Goal: Task Accomplishment & Management: Use online tool/utility

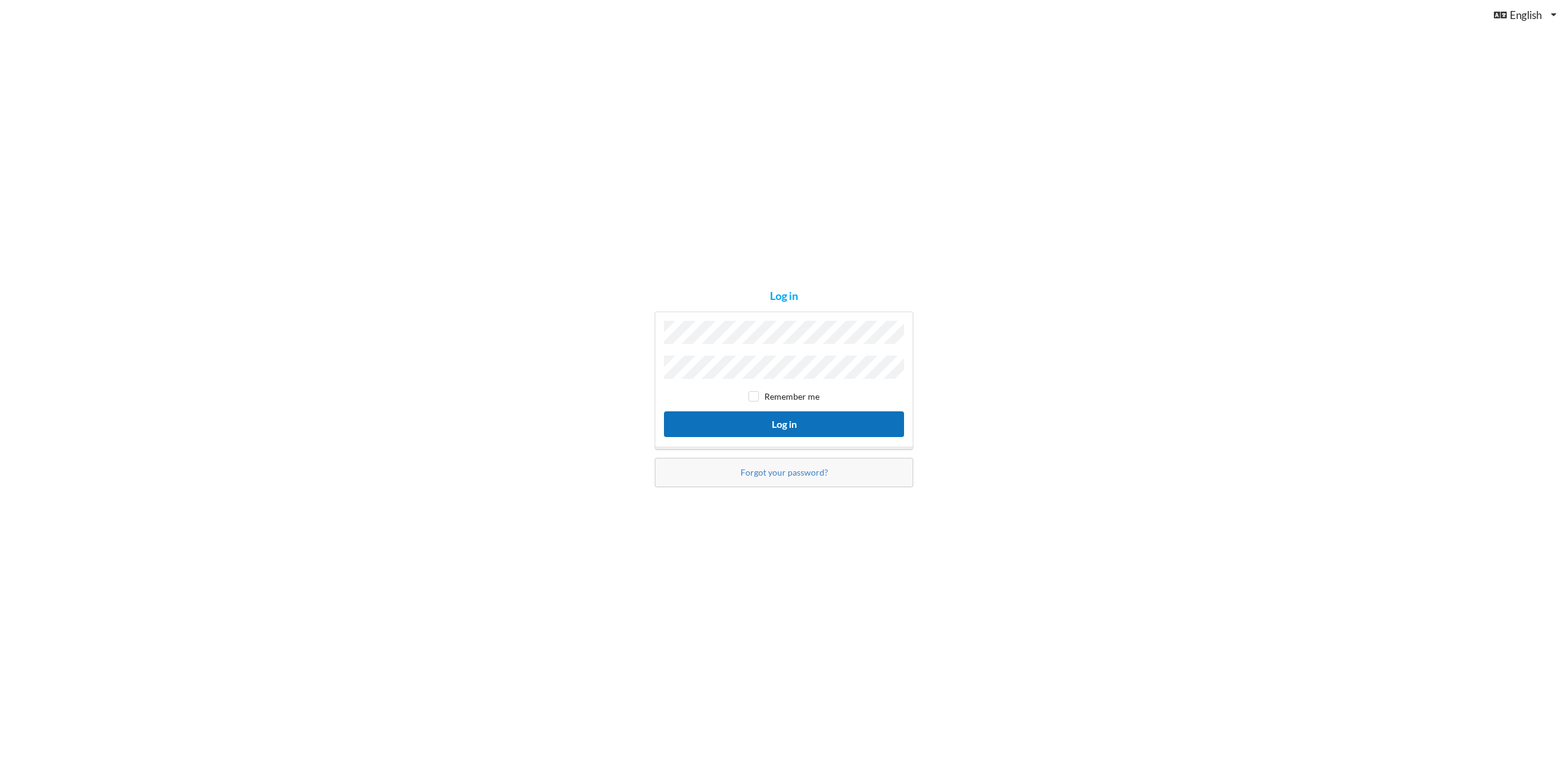
click at [784, 422] on button "Log in" at bounding box center [784, 424] width 240 height 25
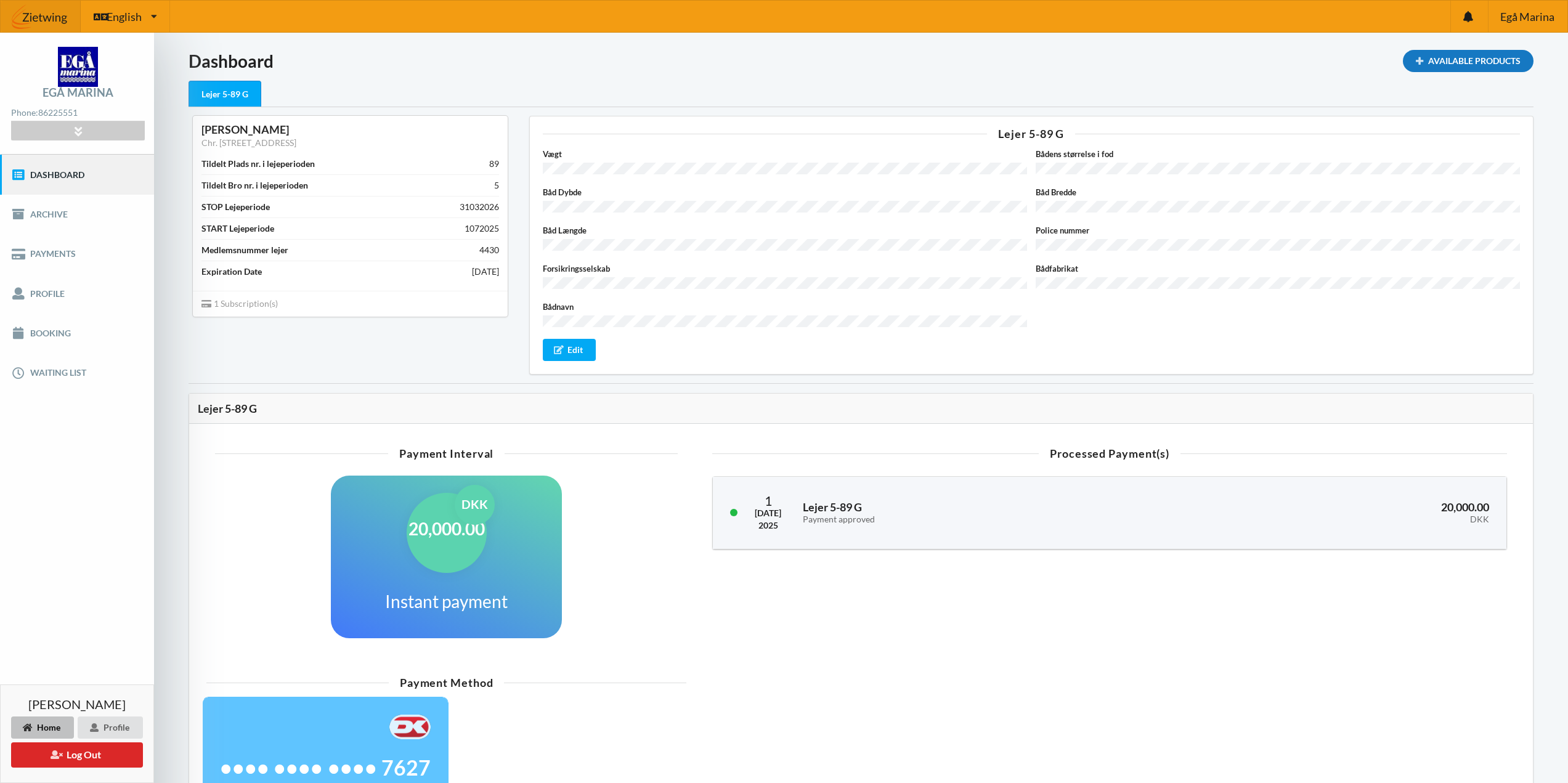
click at [1438, 55] on div "Available Products" at bounding box center [1468, 61] width 131 height 22
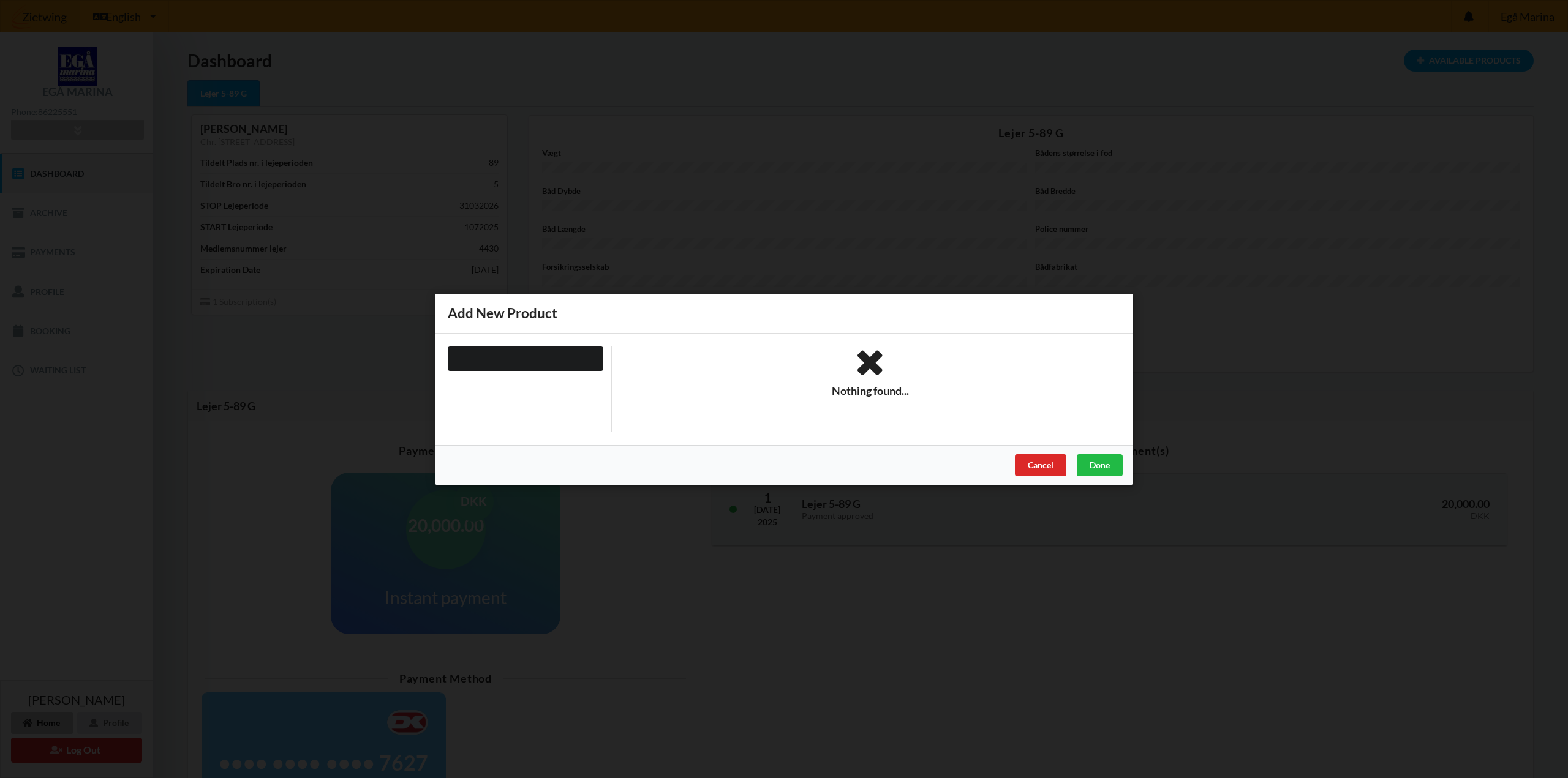
click at [454, 357] on div at bounding box center [525, 358] width 156 height 25
click at [1041, 470] on div "Cancel" at bounding box center [1041, 465] width 52 height 22
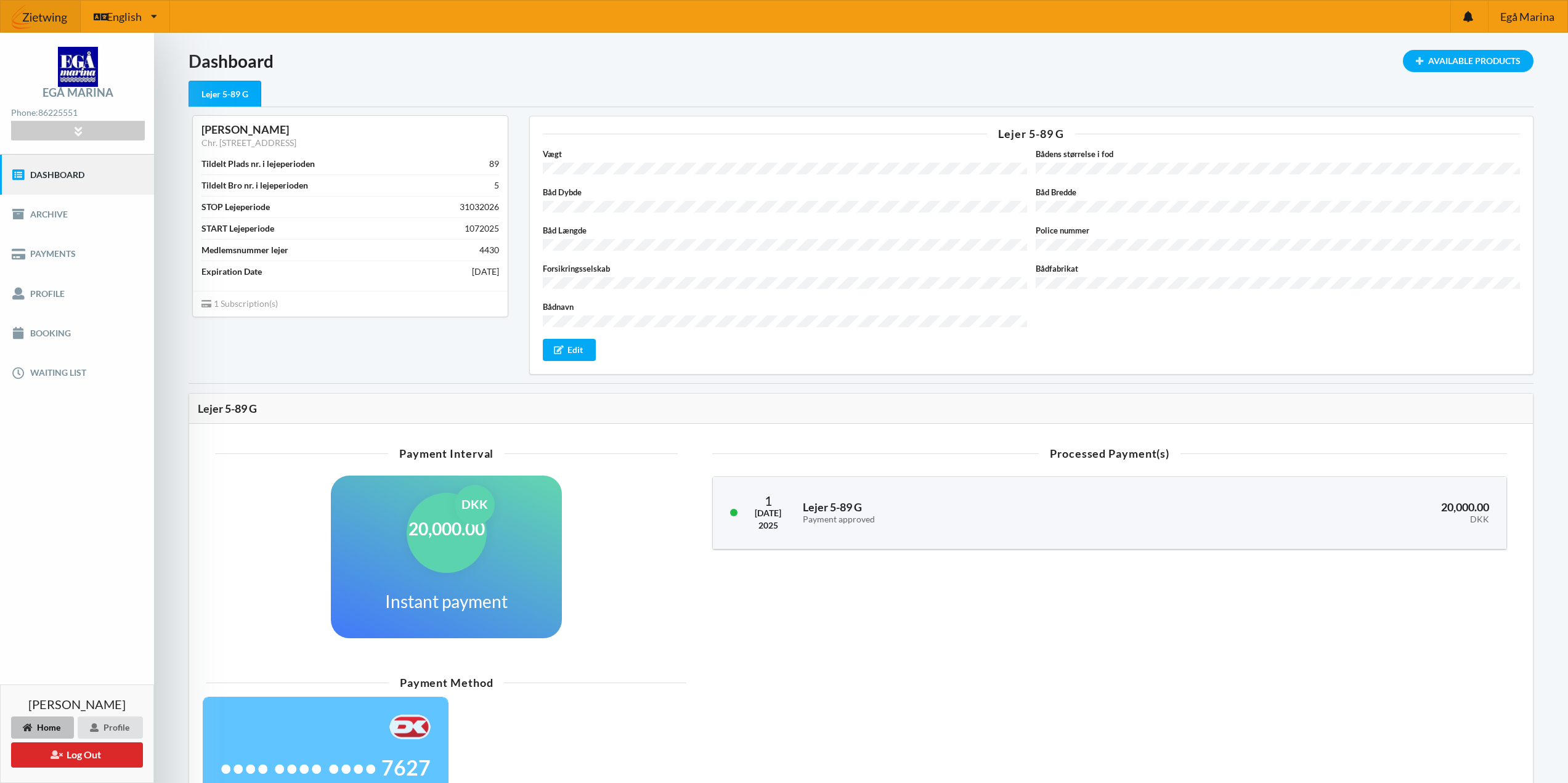
click at [237, 89] on div "Lejer 5-89 G" at bounding box center [225, 94] width 73 height 26
click at [1500, 55] on div "Available Products" at bounding box center [1468, 61] width 131 height 22
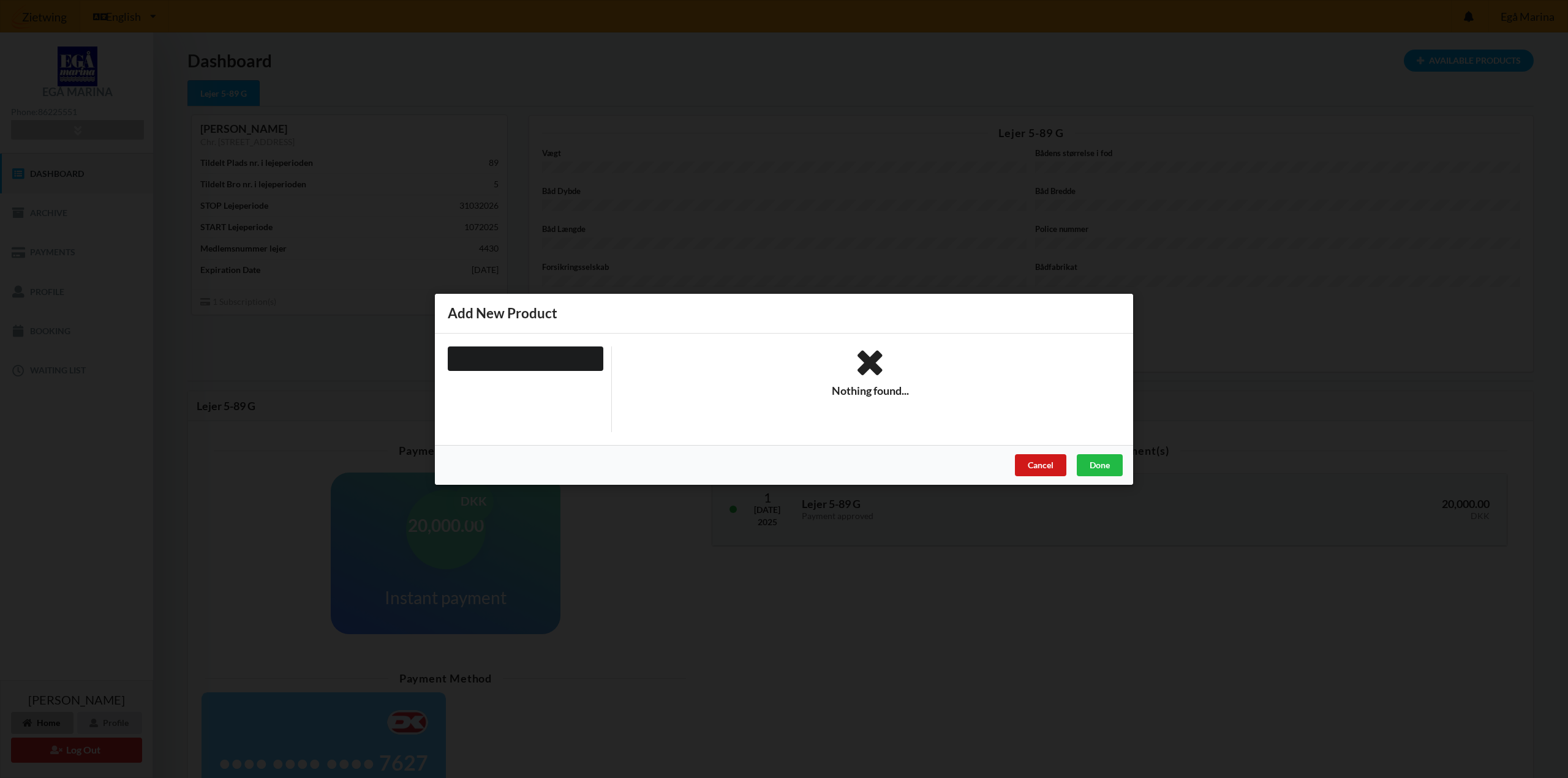
click at [1057, 467] on div "Cancel" at bounding box center [1041, 465] width 52 height 22
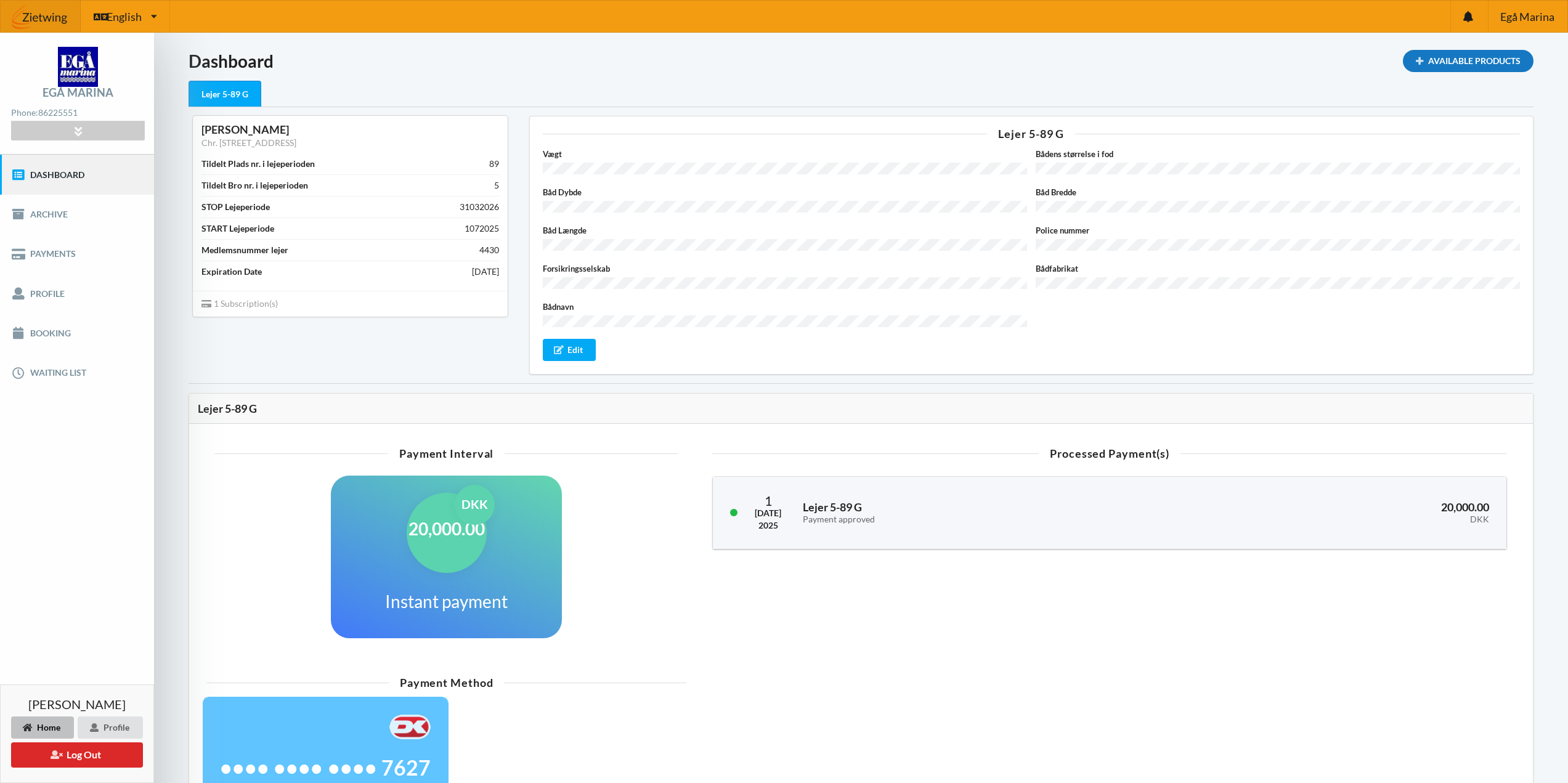
click at [1403, 58] on div "Available Products" at bounding box center [1468, 61] width 131 height 22
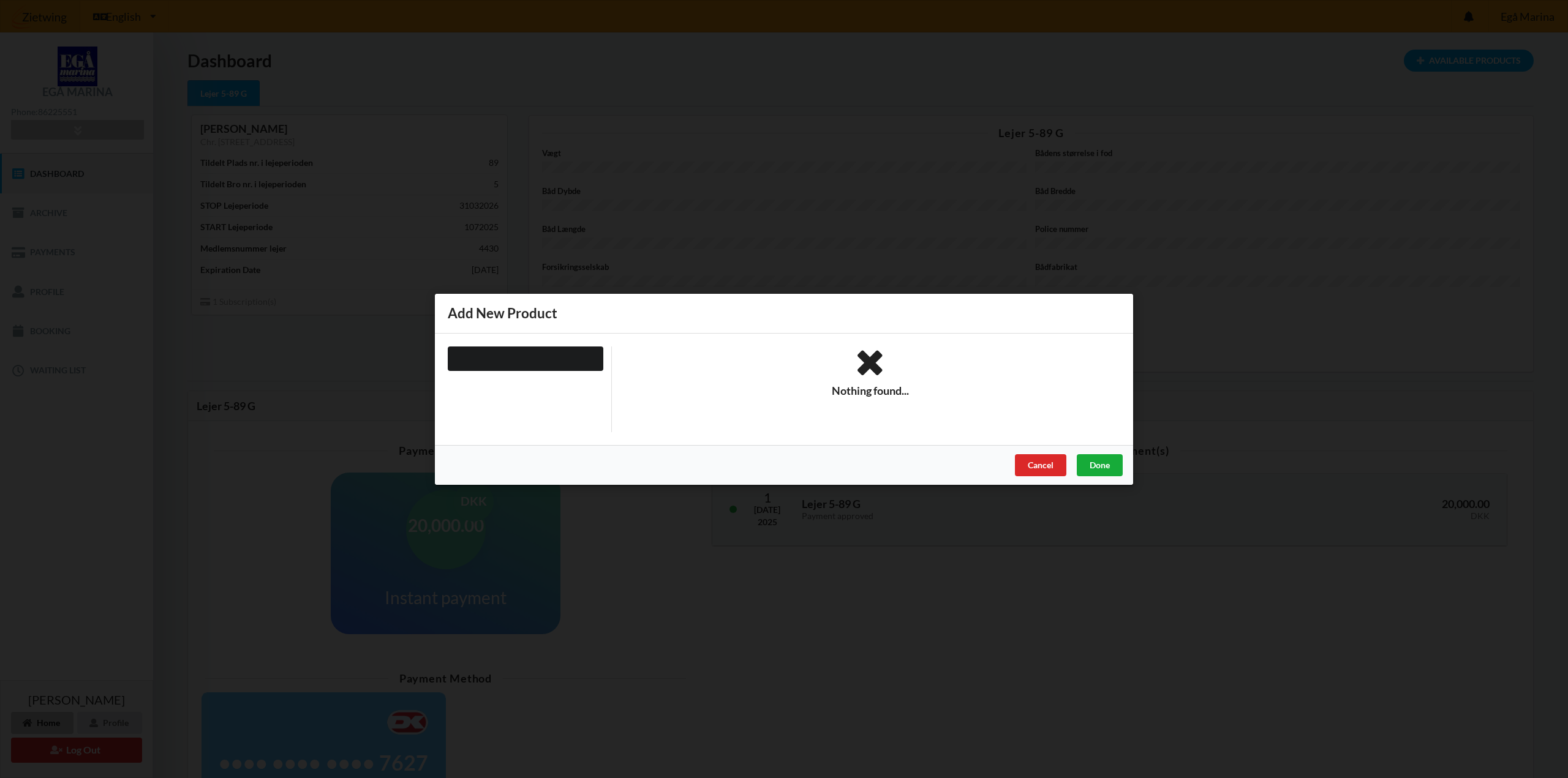
click at [1108, 467] on div "Done" at bounding box center [1100, 465] width 46 height 22
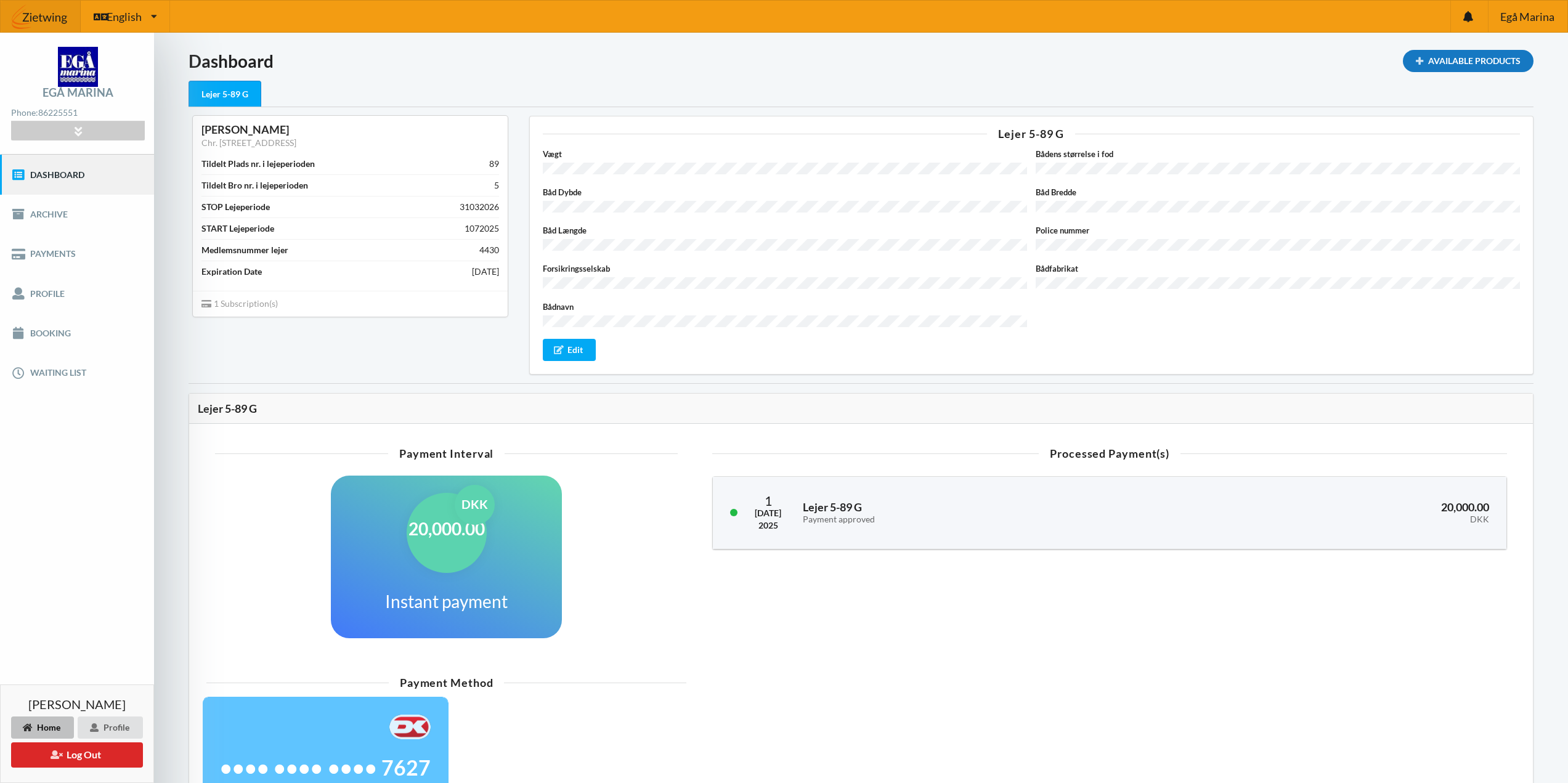
click at [1427, 59] on div "Available Products" at bounding box center [1468, 61] width 131 height 22
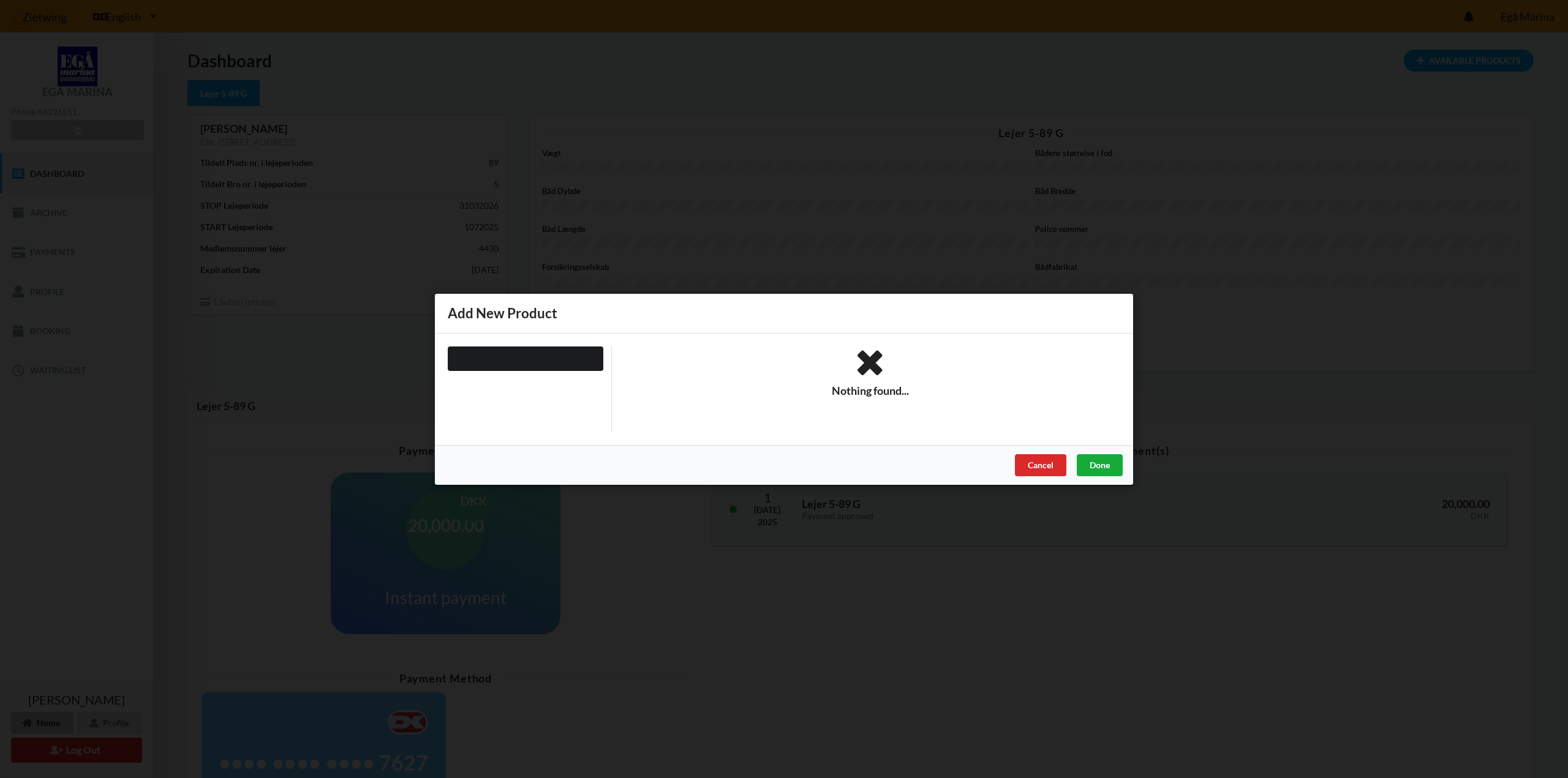
click at [1085, 461] on div "Done" at bounding box center [1100, 465] width 46 height 22
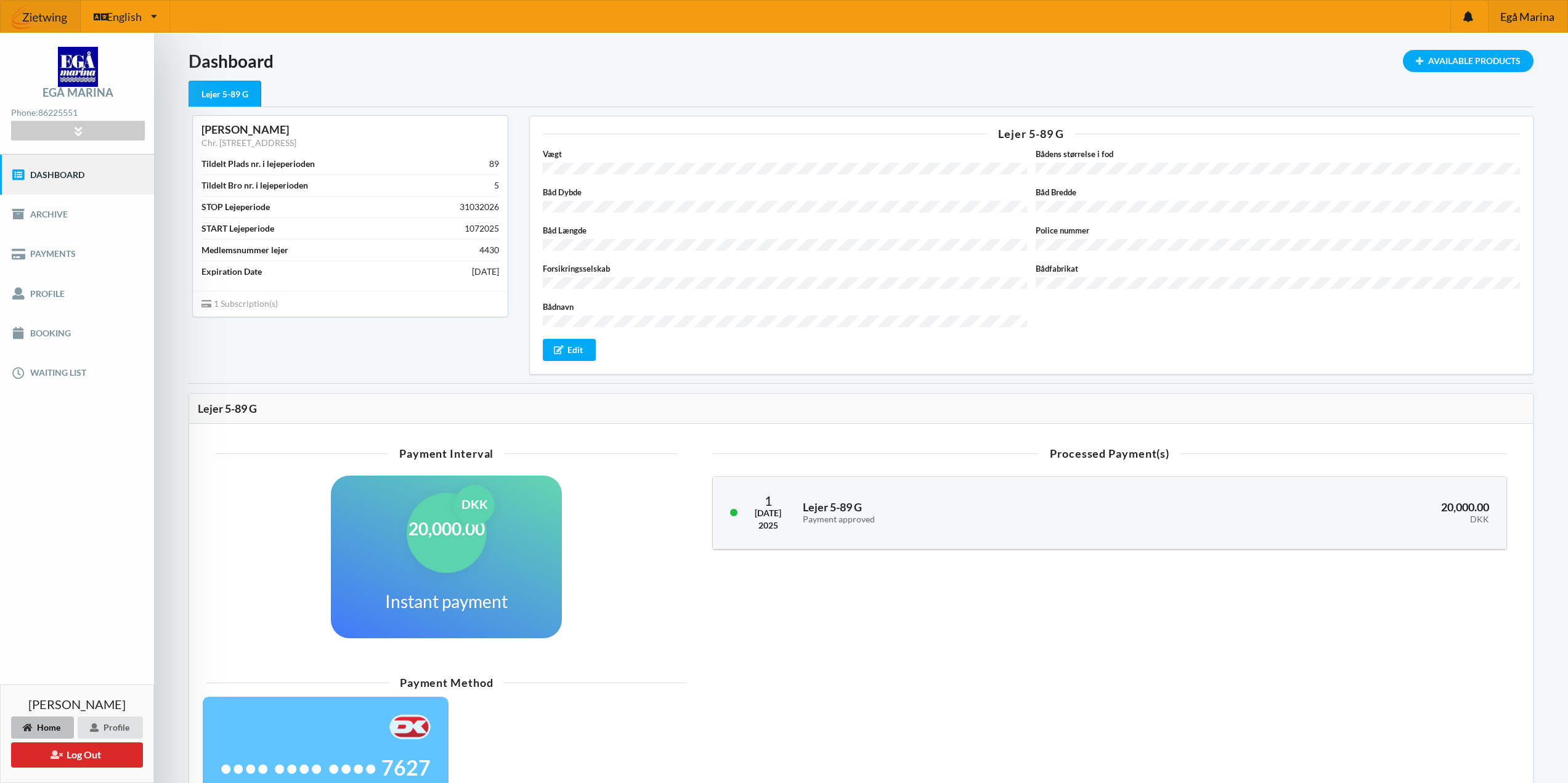
click at [1525, 18] on span "Egå Marina" at bounding box center [1527, 16] width 54 height 11
click at [134, 760] on button "Log Out" at bounding box center [76, 755] width 132 height 25
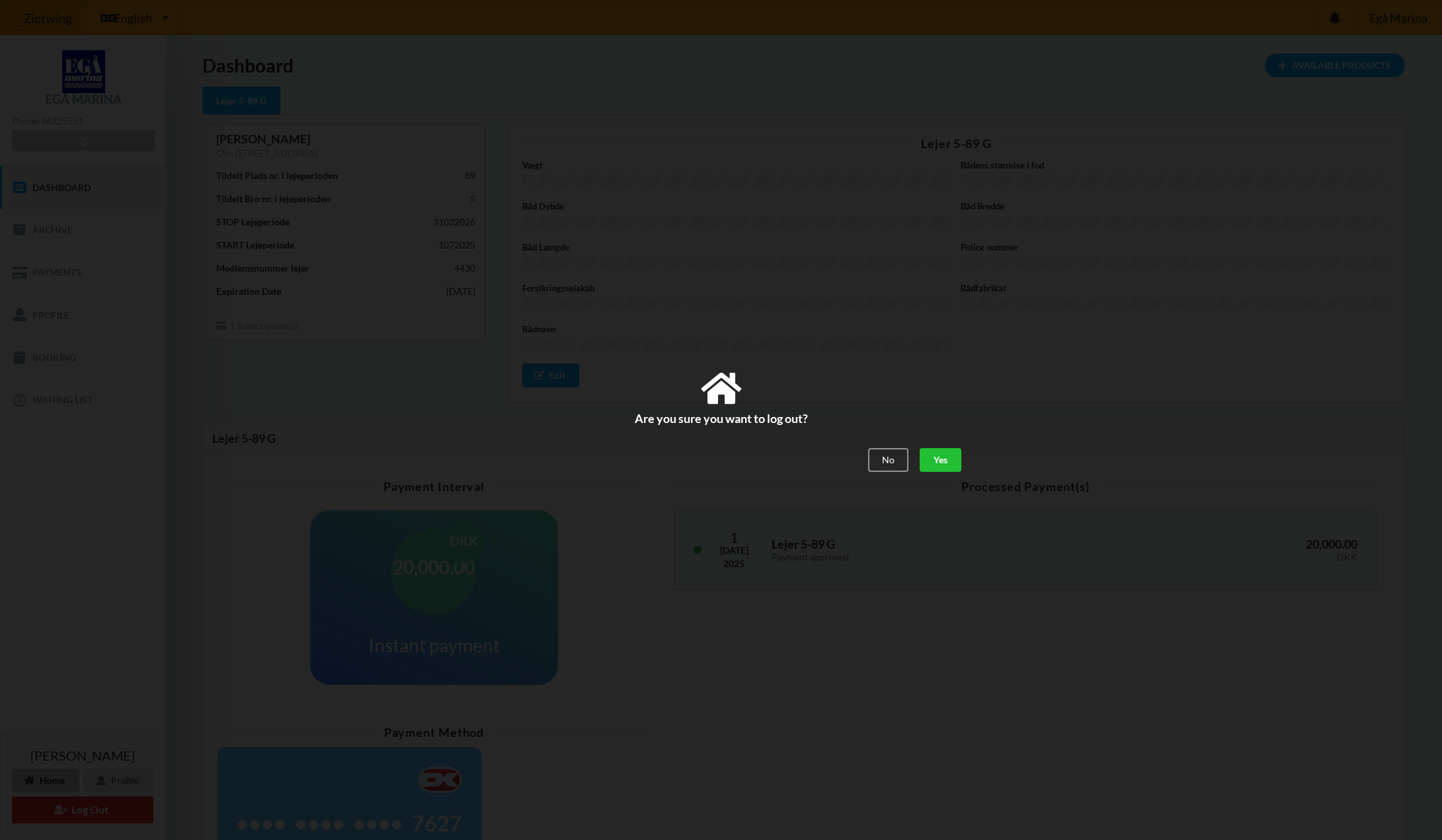
click at [929, 461] on div "Yes" at bounding box center [940, 460] width 42 height 24
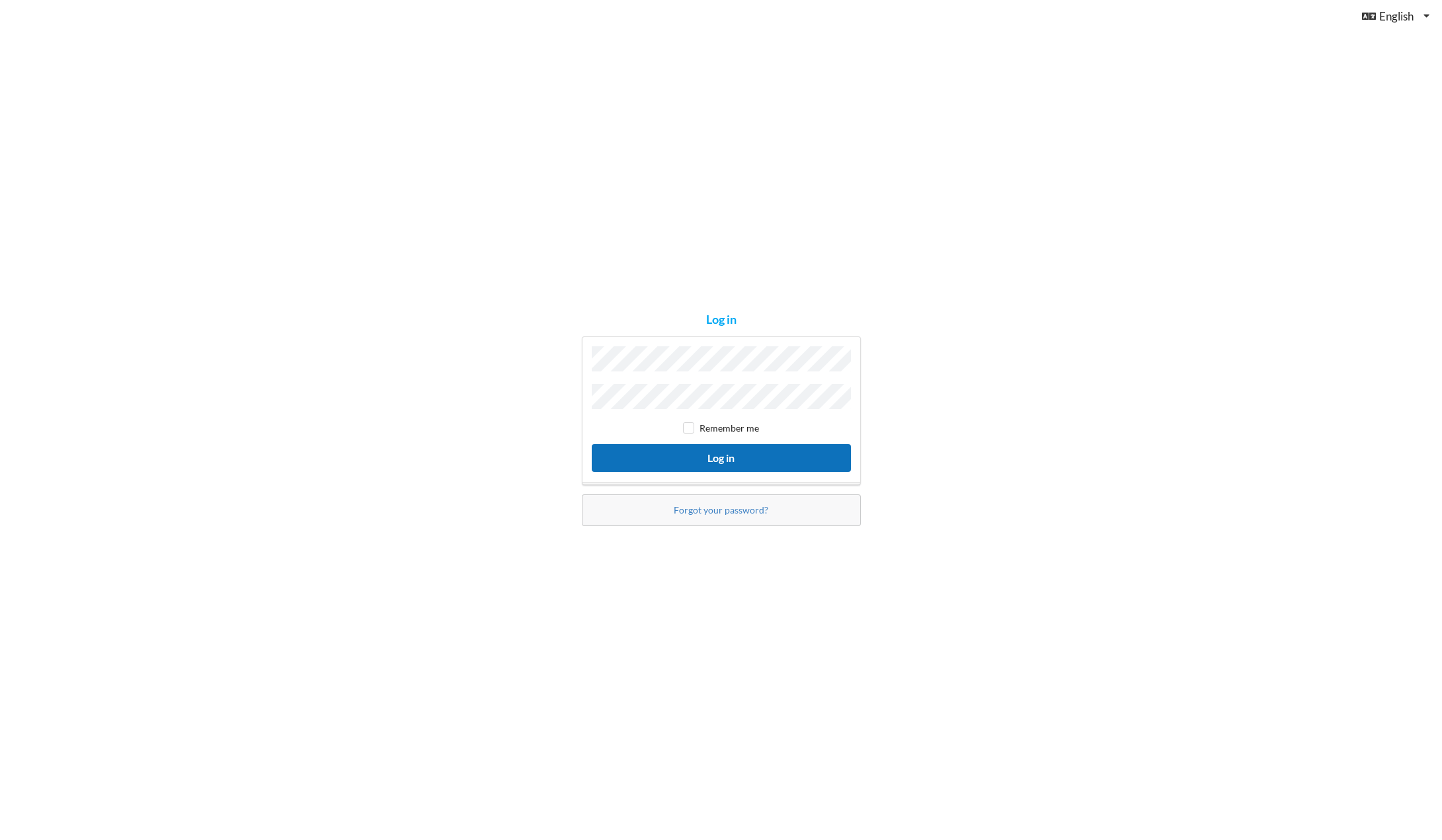
click at [718, 453] on button "Log in" at bounding box center [721, 458] width 259 height 27
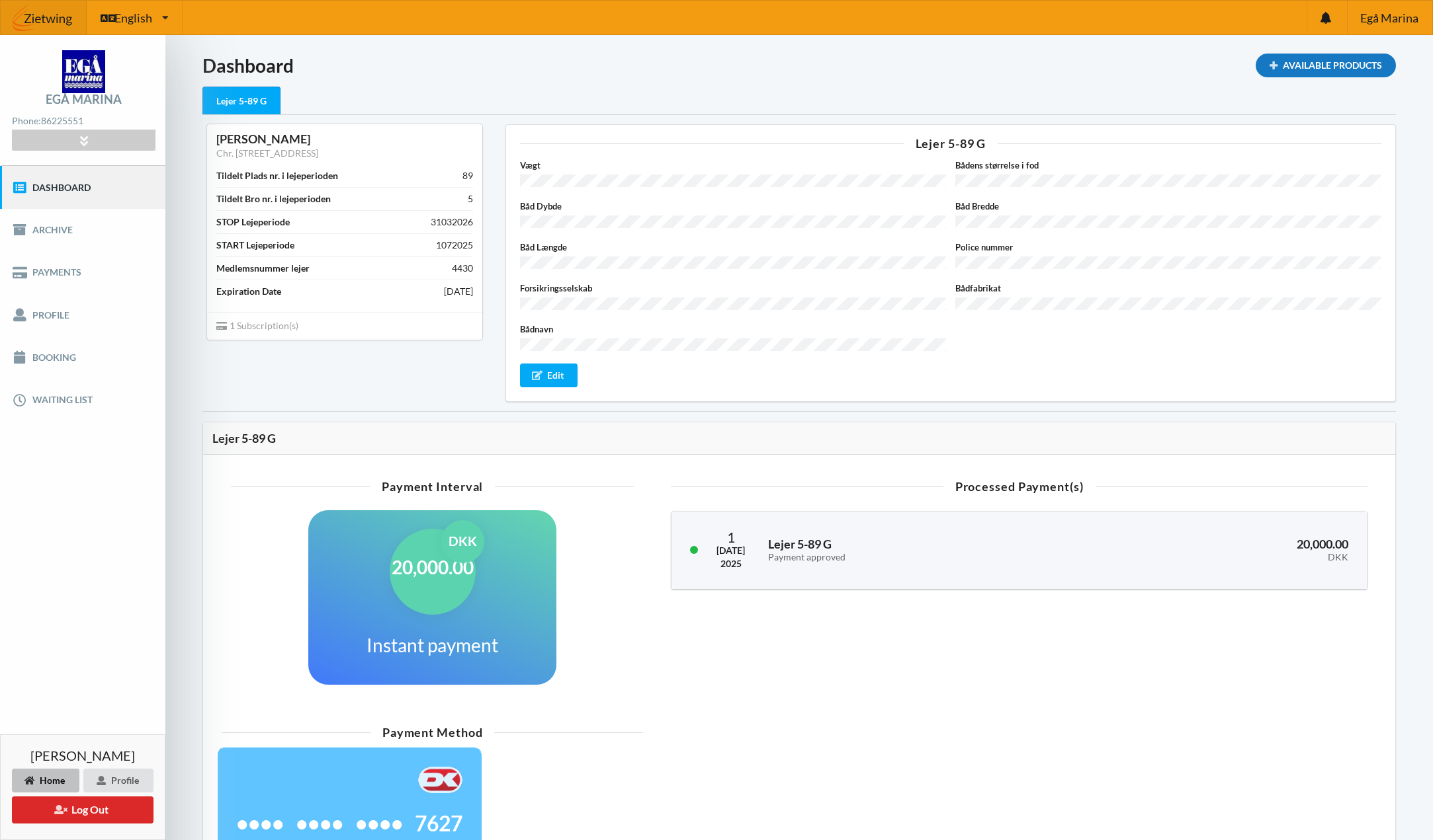
click at [1311, 72] on div "Available Products" at bounding box center [1326, 65] width 141 height 24
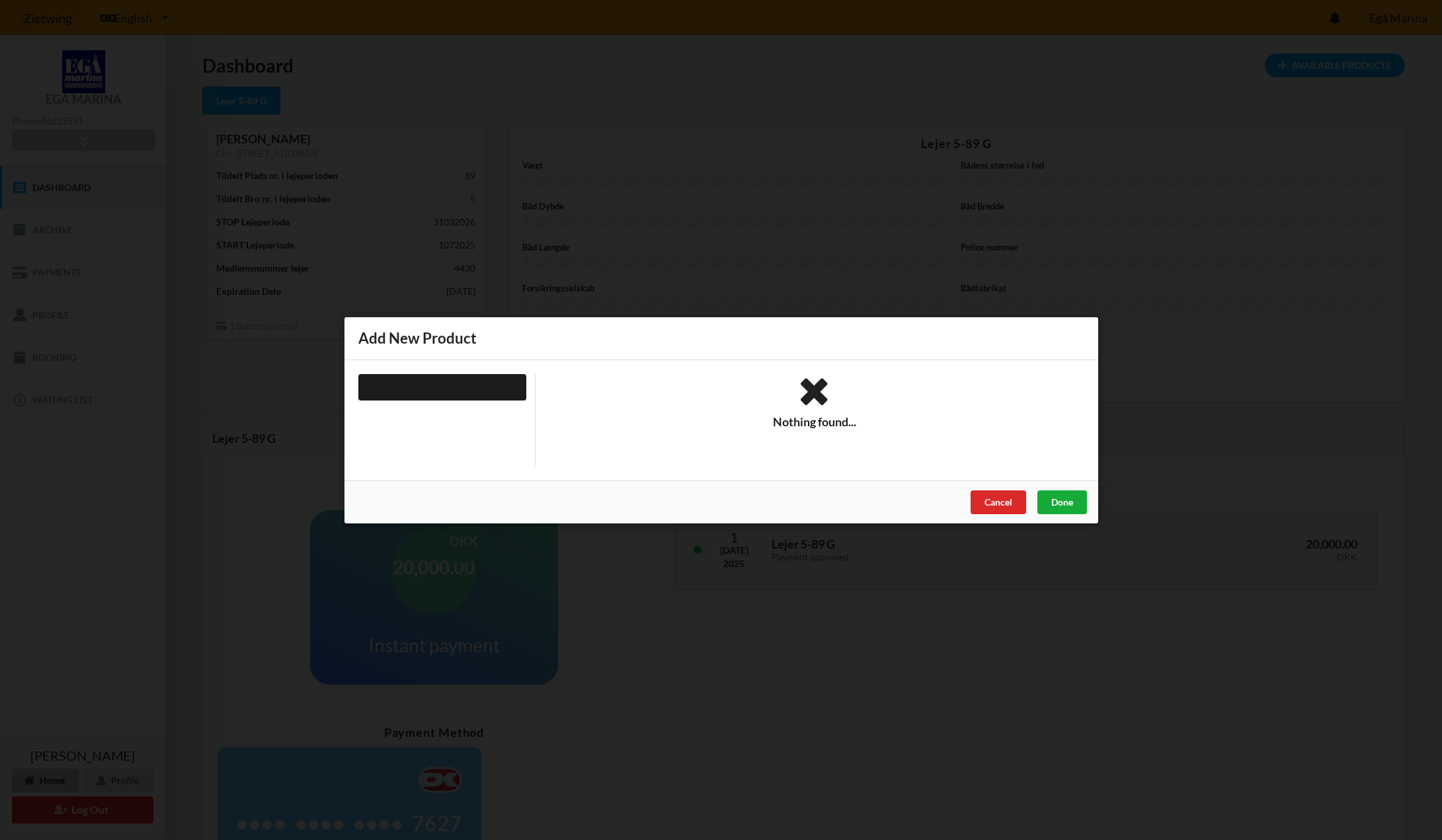
click at [1055, 503] on div "Done" at bounding box center [1062, 502] width 49 height 24
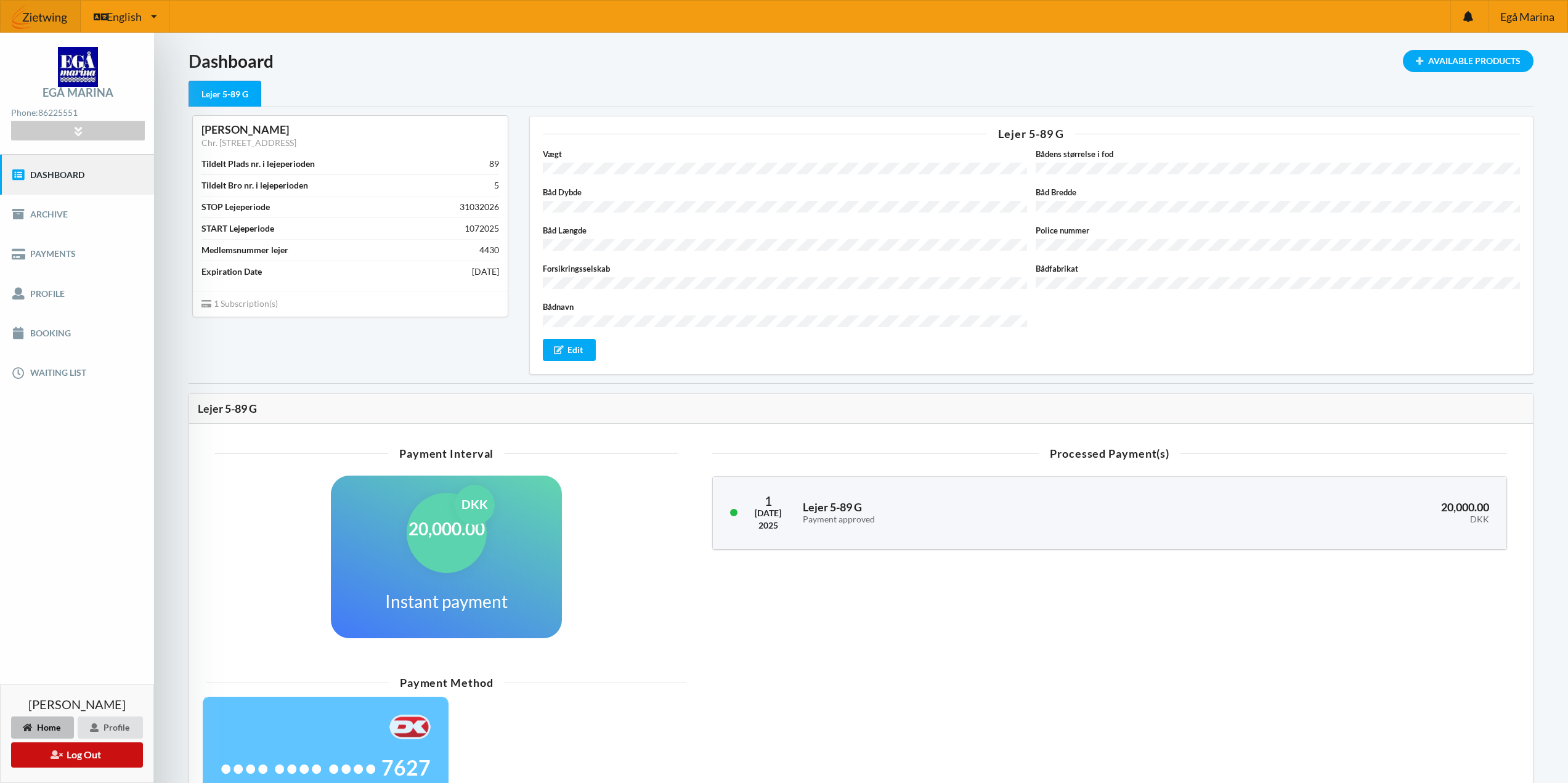
click at [85, 755] on button "Log Out" at bounding box center [76, 755] width 132 height 25
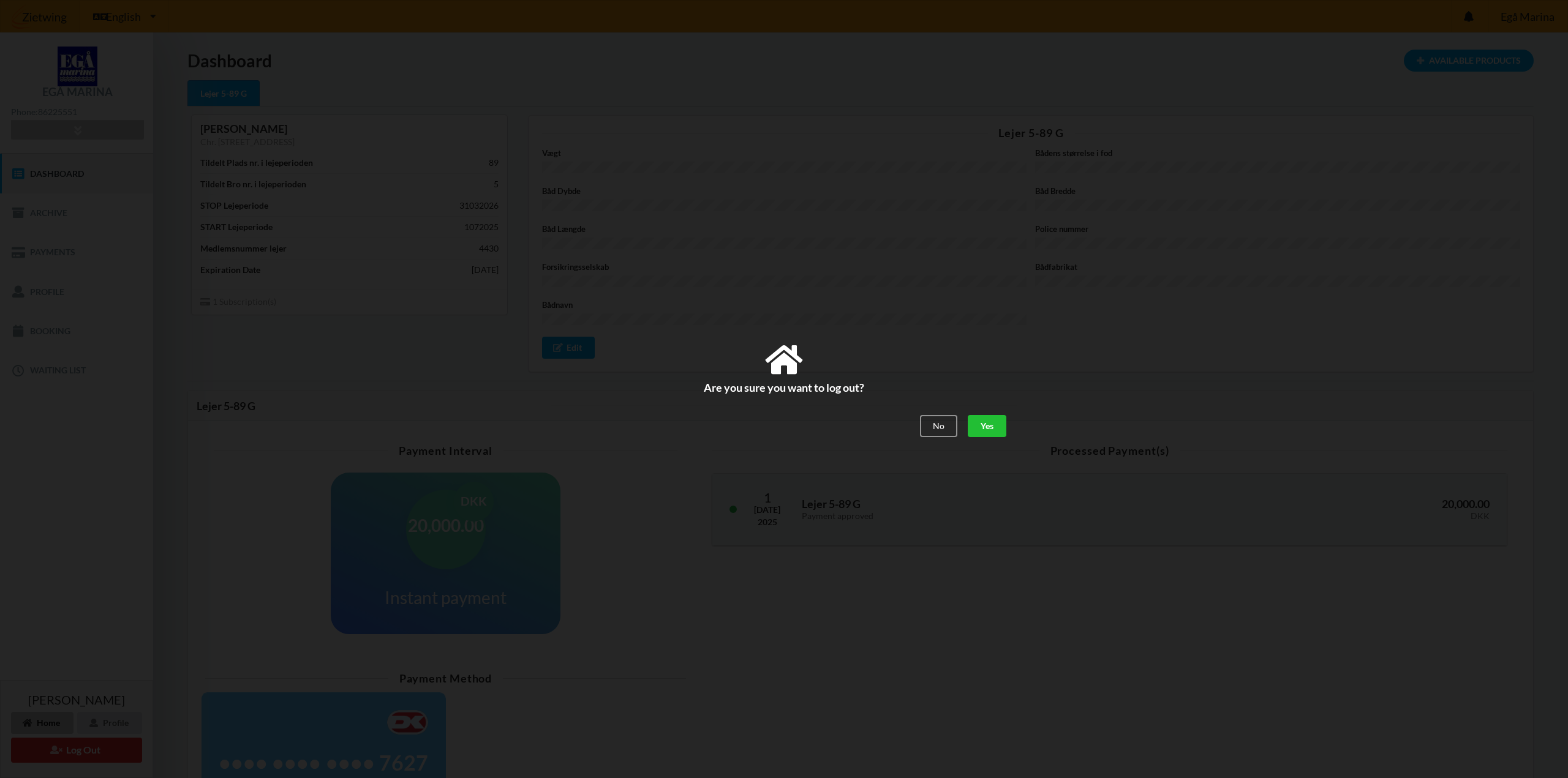
click at [984, 427] on div "Yes" at bounding box center [988, 426] width 39 height 22
